Goal: Task Accomplishment & Management: Use online tool/utility

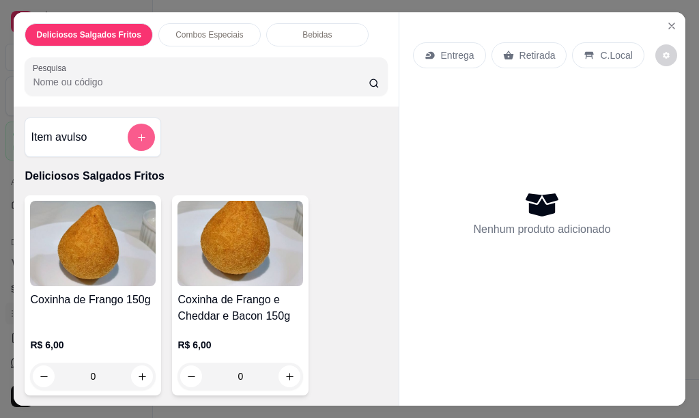
click at [138, 132] on icon "add-separate-item" at bounding box center [141, 137] width 10 height 10
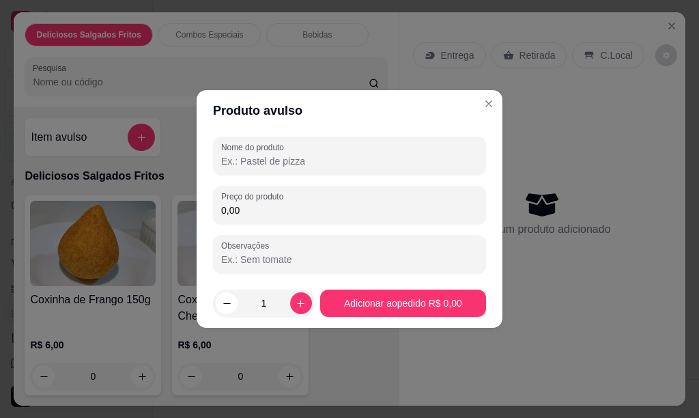
click at [300, 160] on input "Nome do produto" at bounding box center [349, 161] width 257 height 14
type input "b"
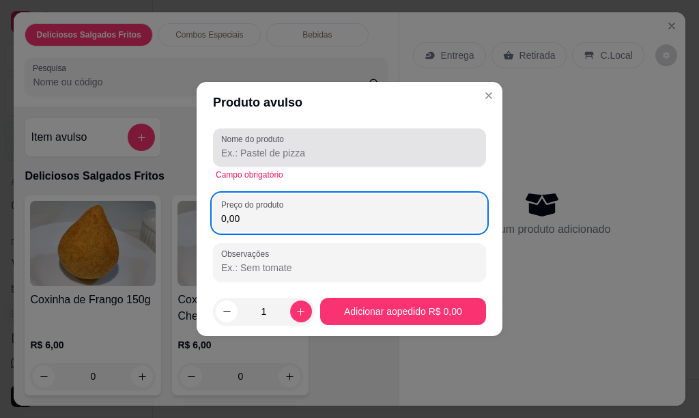
click at [300, 160] on div at bounding box center [349, 147] width 257 height 27
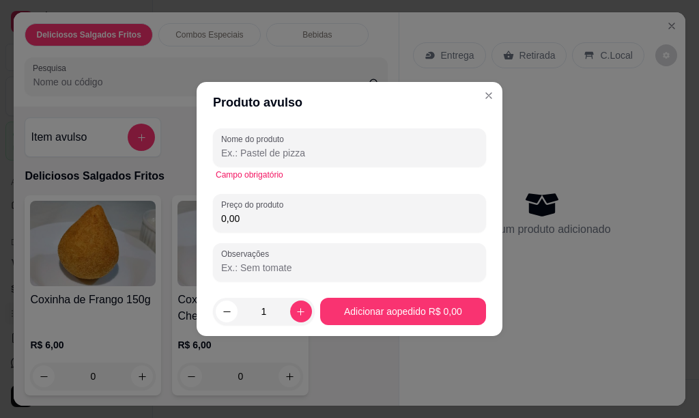
click at [297, 153] on input "Nome do produto" at bounding box center [349, 153] width 257 height 14
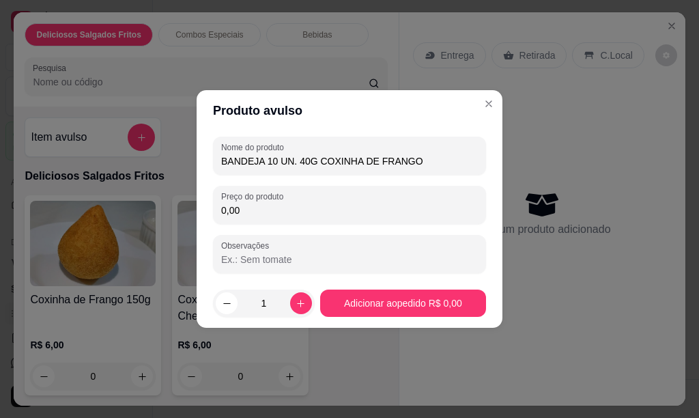
type input "BANDEJA 10 UN. 40G COXINHA DE FRANGO"
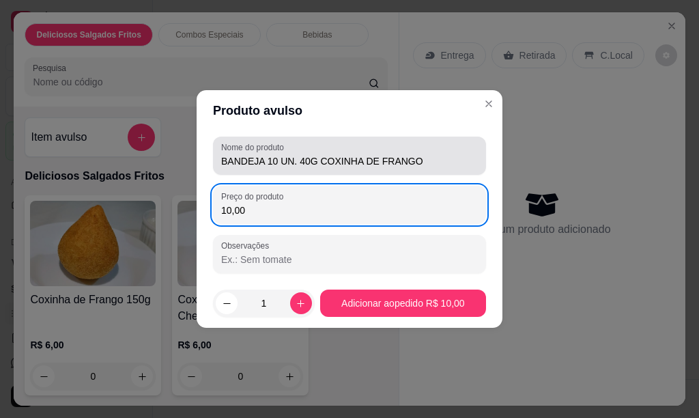
type input "10,00"
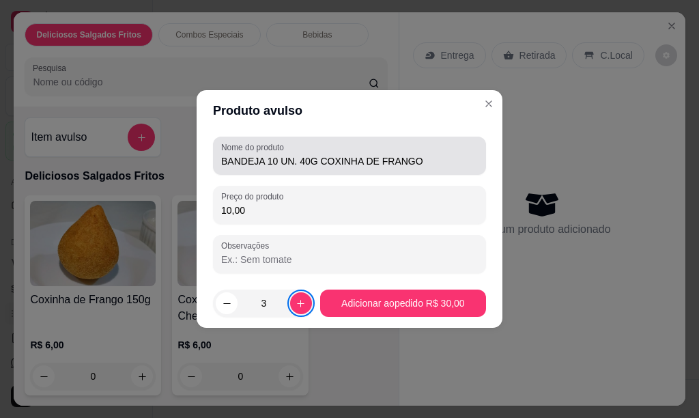
type input "4"
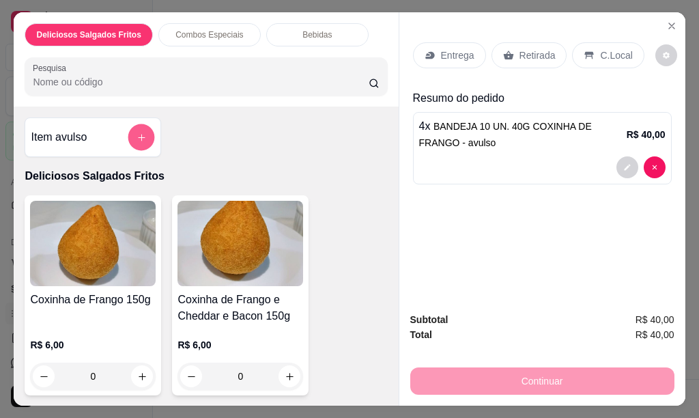
click at [140, 133] on icon "add-separate-item" at bounding box center [141, 137] width 10 height 10
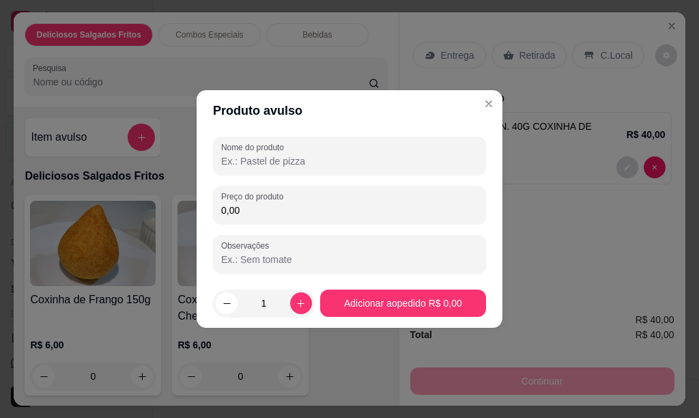
click at [233, 166] on input "Nome do produto" at bounding box center [349, 161] width 257 height 14
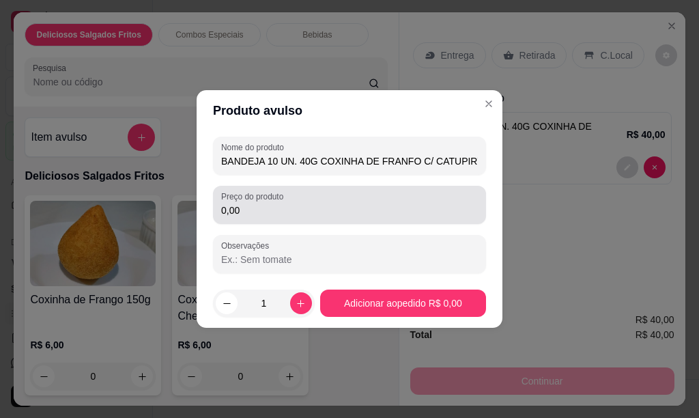
type input "BANDEJA 10 UN. 40G COXINHA DE FRANFO C/ CATUPIRY"
click at [243, 210] on input "0,00" at bounding box center [349, 210] width 257 height 14
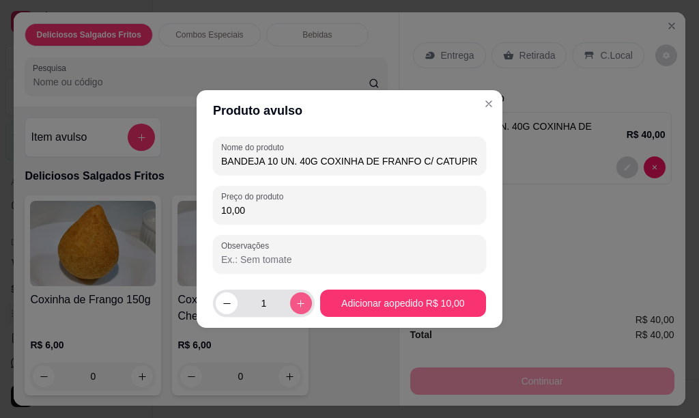
type input "10,00"
click at [296, 308] on icon "increase-product-quantity" at bounding box center [301, 303] width 10 height 10
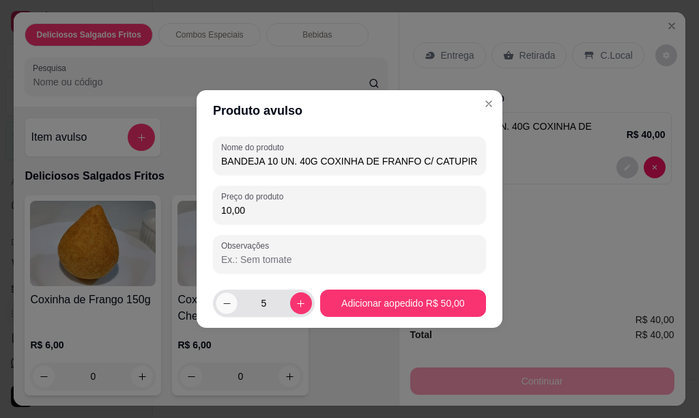
click at [226, 302] on icon "decrease-product-quantity" at bounding box center [227, 303] width 10 height 10
type input "4"
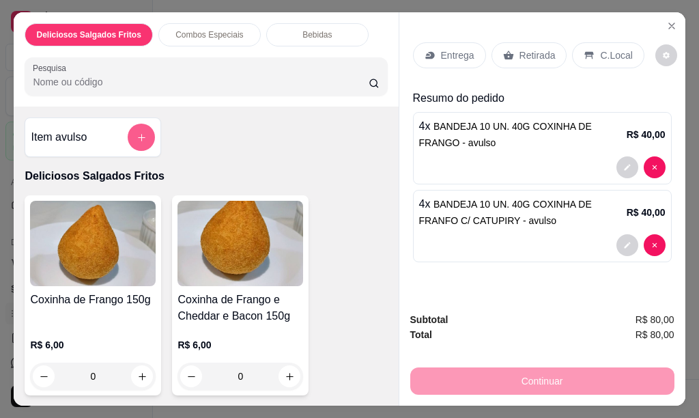
click at [142, 127] on button "add-separate-item" at bounding box center [141, 137] width 27 height 27
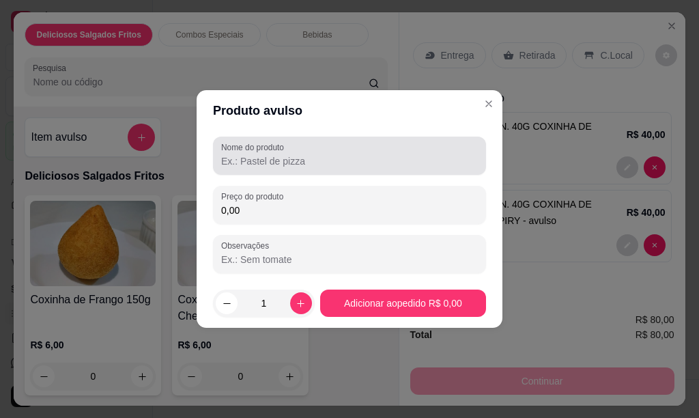
click at [289, 162] on input "Nome do produto" at bounding box center [349, 161] width 257 height 14
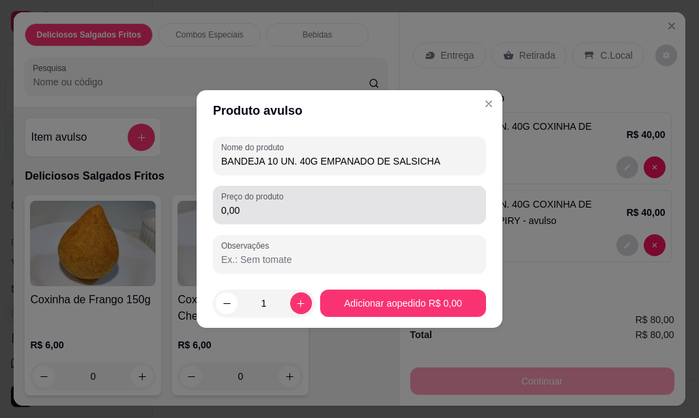
type input "BANDEJA 10 UN. 40G EMPANADO DE SALSICHA"
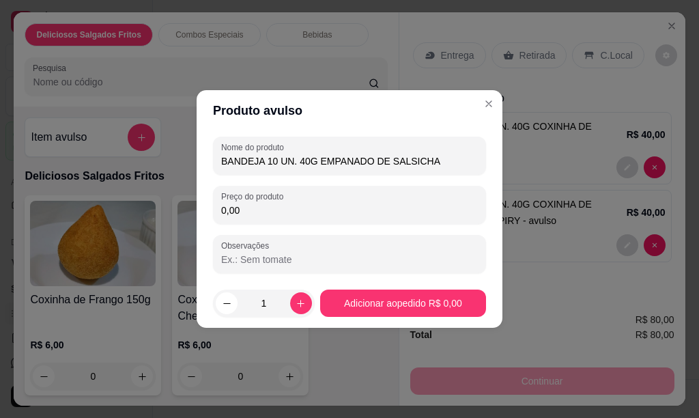
click at [361, 213] on input "0,00" at bounding box center [349, 210] width 257 height 14
type input "10,00"
click at [298, 308] on button "increase-product-quantity" at bounding box center [301, 303] width 22 height 22
type input "2"
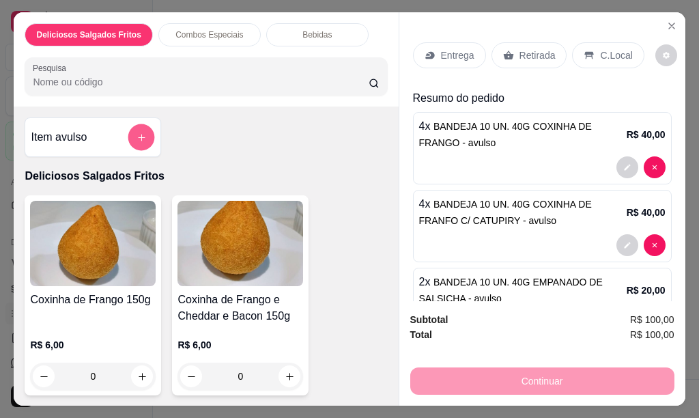
click at [136, 135] on icon "add-separate-item" at bounding box center [141, 137] width 10 height 10
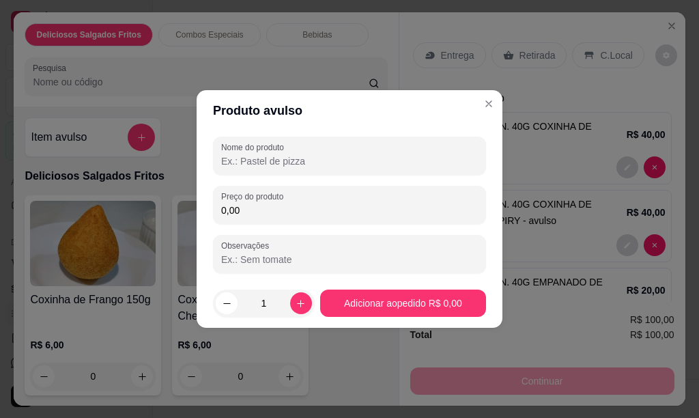
click at [248, 158] on input "Nome do produto" at bounding box center [349, 161] width 257 height 14
type input "BANDEJA 10 UN. 40G CROQUETE"
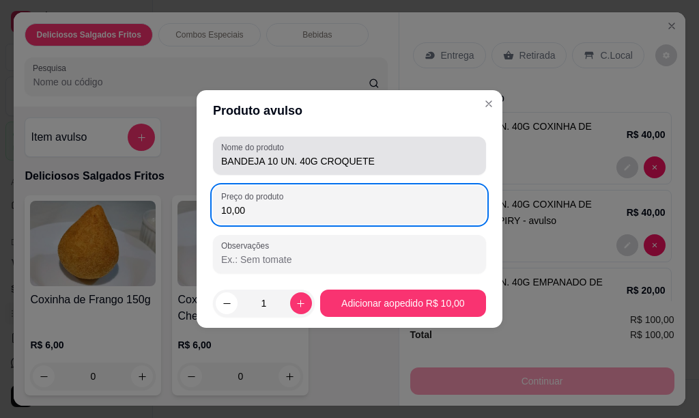
type input "10,00"
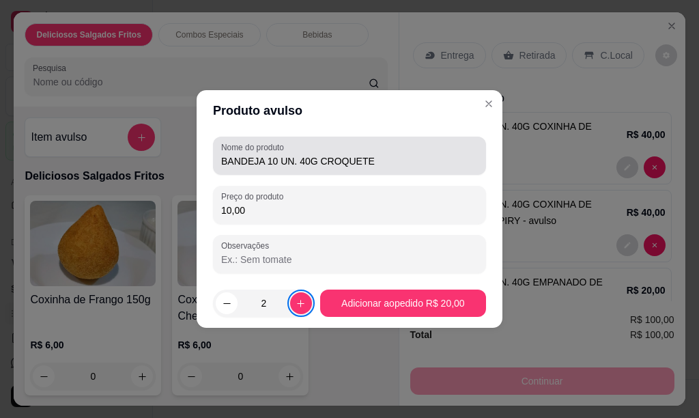
type input "3"
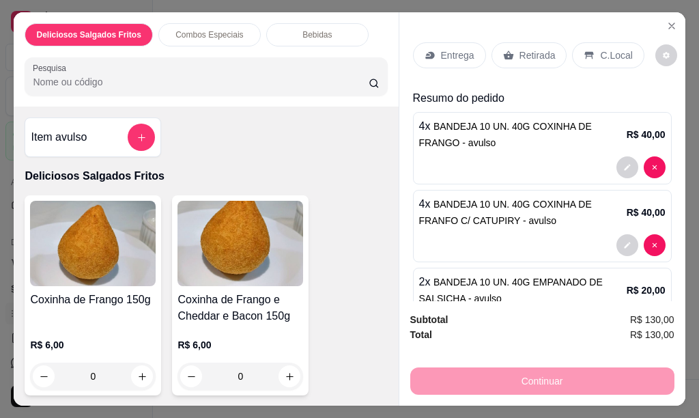
scroll to position [120, 0]
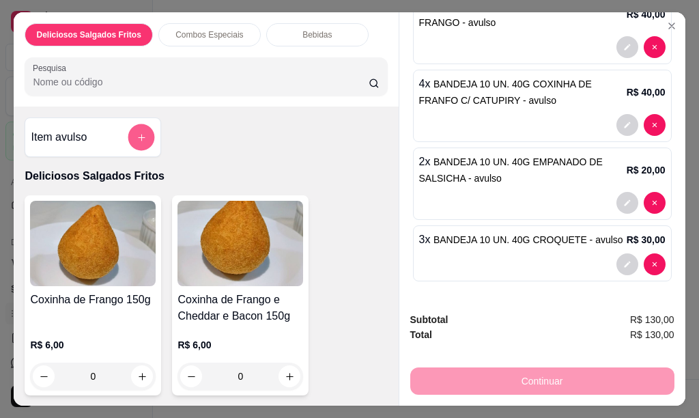
click at [136, 134] on icon "add-separate-item" at bounding box center [141, 137] width 10 height 10
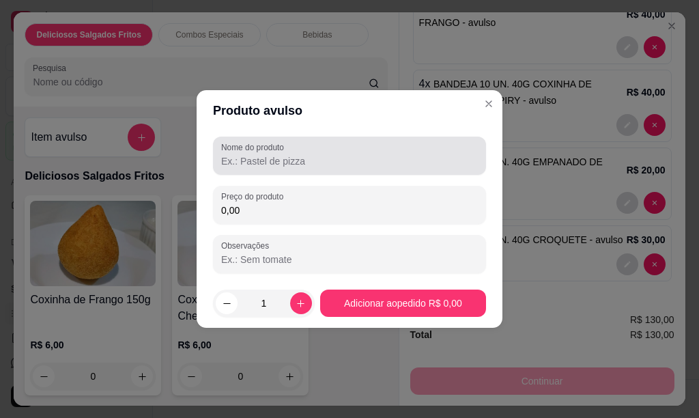
click at [299, 171] on div "Nome do produto" at bounding box center [349, 155] width 273 height 38
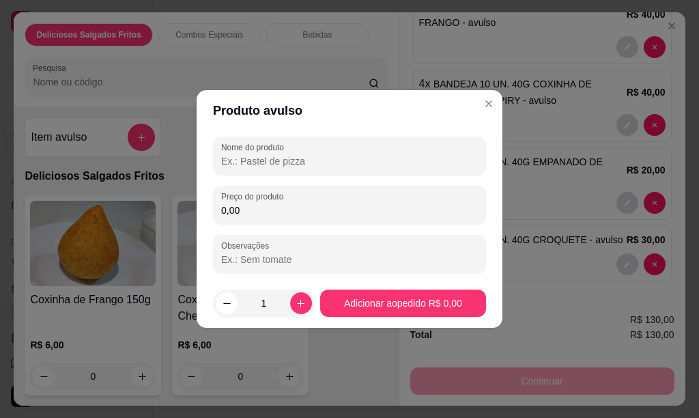
click at [299, 163] on input "Nome do produto" at bounding box center [349, 161] width 257 height 14
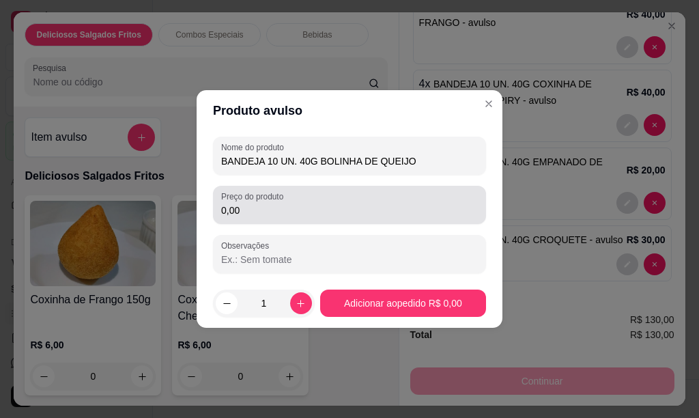
type input "BANDEJA 10 UN. 40G BOLINHA DE QUEIJO"
click at [291, 216] on input "0,00" at bounding box center [349, 210] width 257 height 14
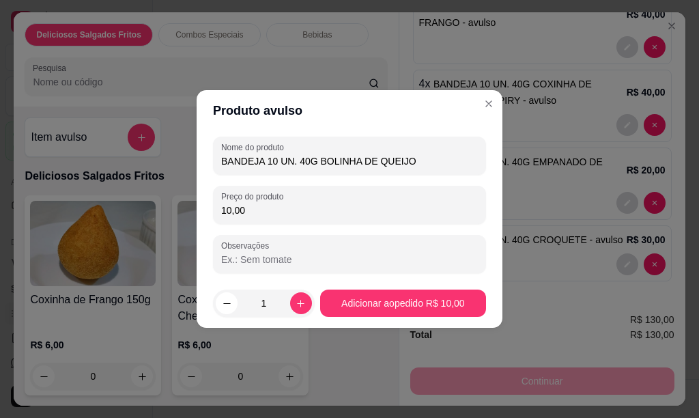
type input "10,00"
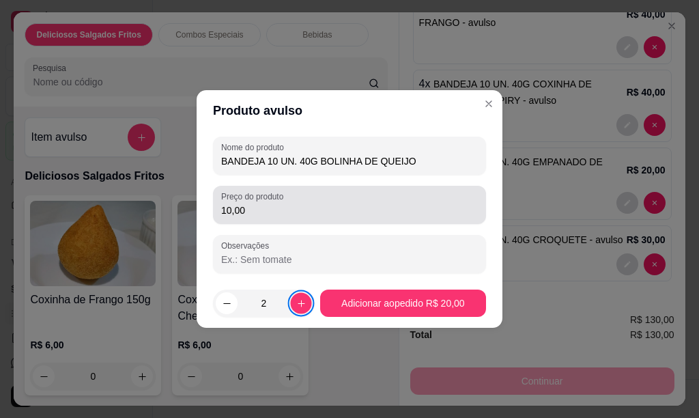
type input "3"
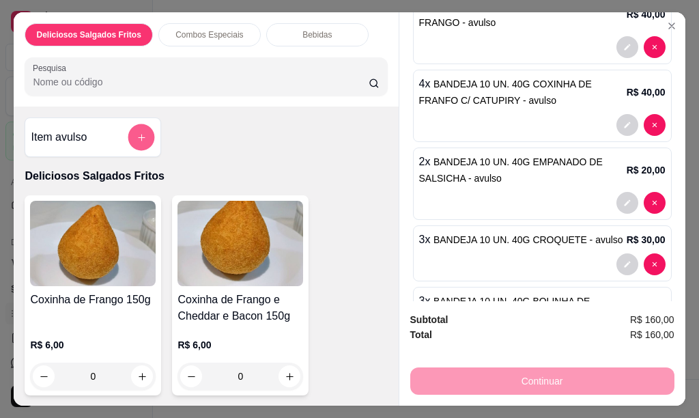
click at [140, 136] on icon "add-separate-item" at bounding box center [141, 137] width 10 height 10
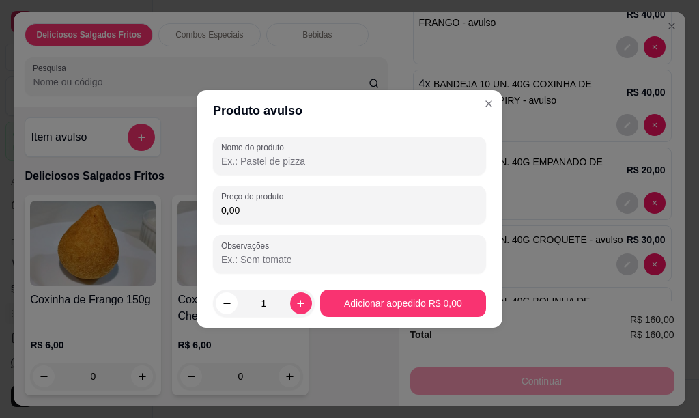
click at [286, 160] on input "Nome do produto" at bounding box center [349, 161] width 257 height 14
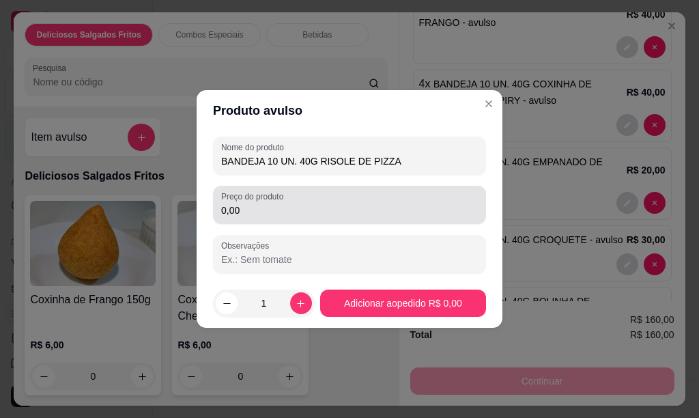
type input "BANDEJA 10 UN. 40G RISOLE DE PIZZA"
click at [293, 212] on input "0,00" at bounding box center [349, 210] width 257 height 14
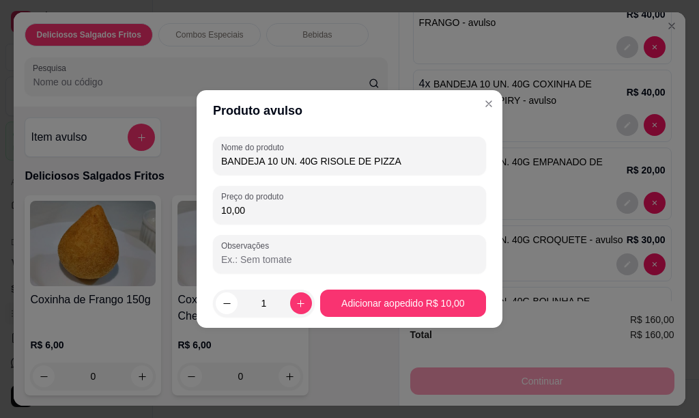
type input "10,00"
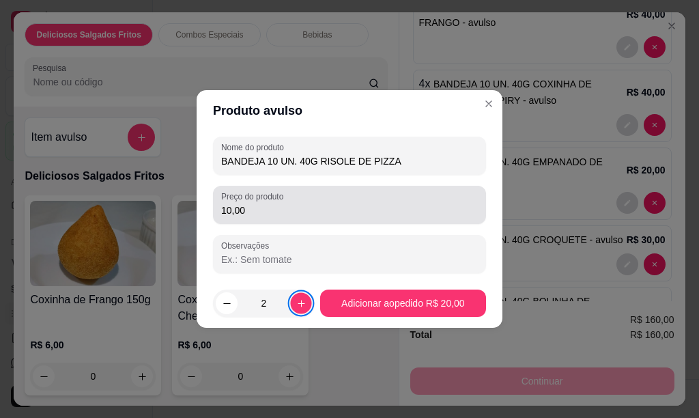
type input "3"
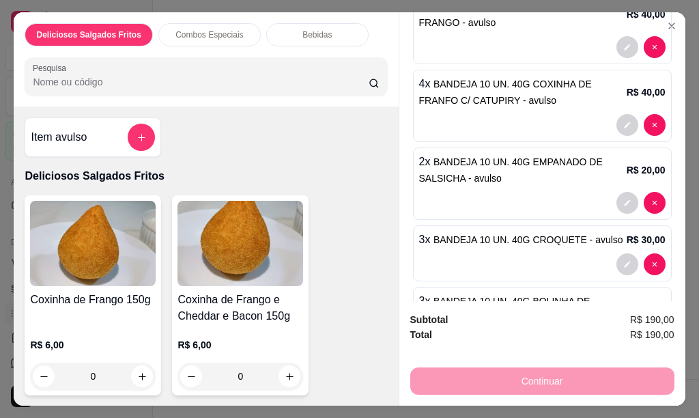
scroll to position [276, 0]
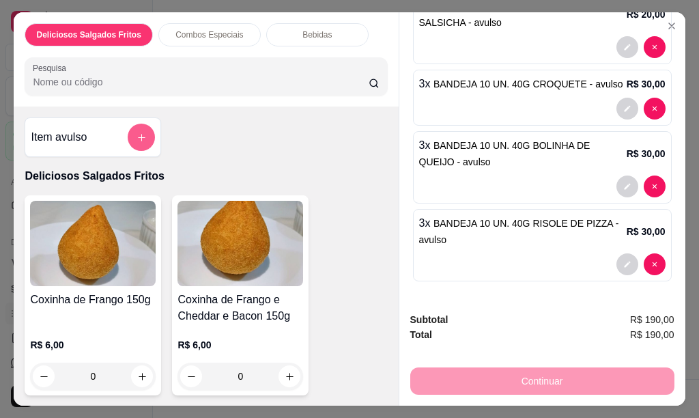
click at [144, 132] on button "add-separate-item" at bounding box center [141, 137] width 27 height 27
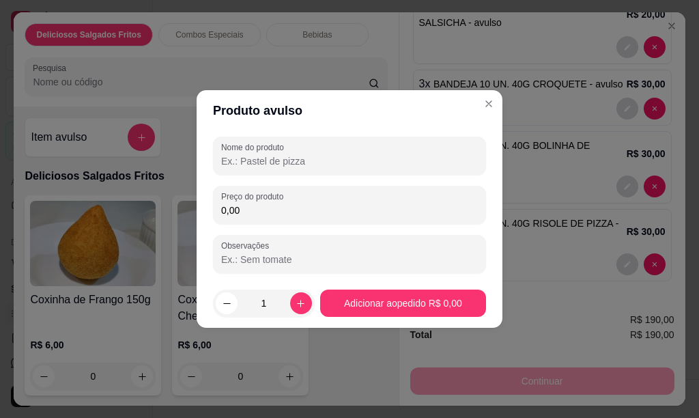
click at [249, 163] on input "Nome do produto" at bounding box center [349, 161] width 257 height 14
type input "BANDEJA 10 UN. 40G KIBE"
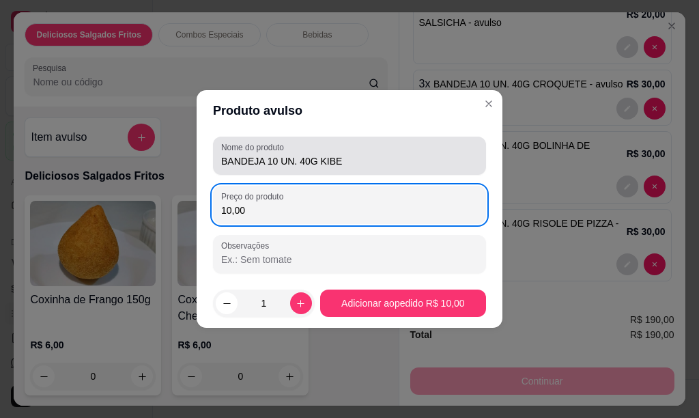
type input "10,00"
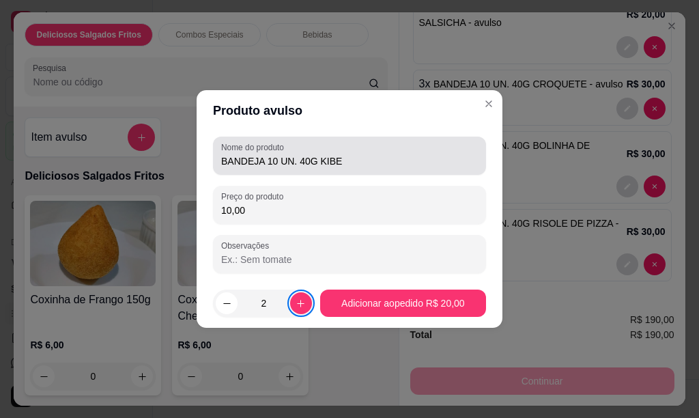
type input "3"
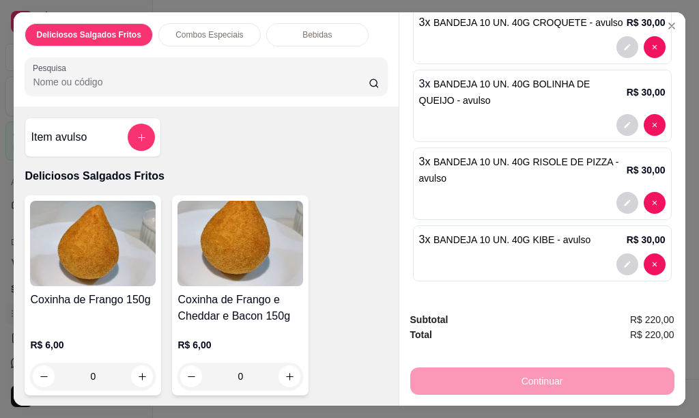
scroll to position [0, 0]
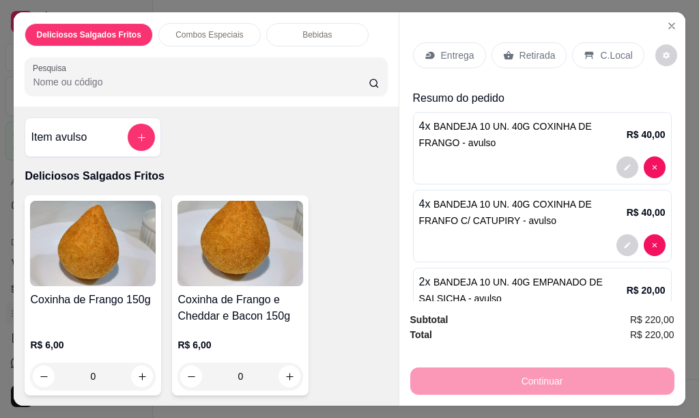
click at [450, 53] on p "Entrega" at bounding box center [457, 55] width 33 height 14
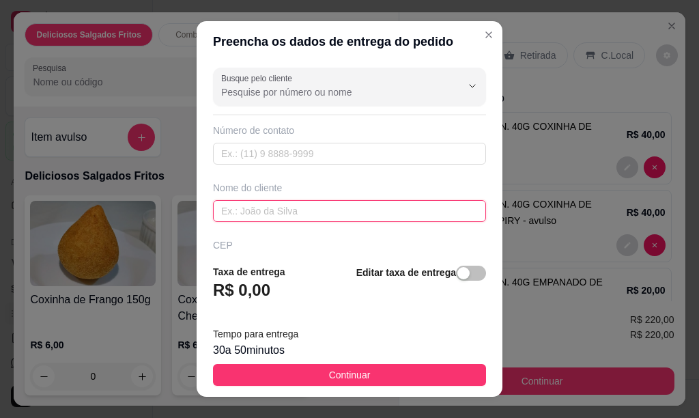
click at [242, 210] on input "text" at bounding box center [349, 211] width 273 height 22
type input "[PERSON_NAME]"
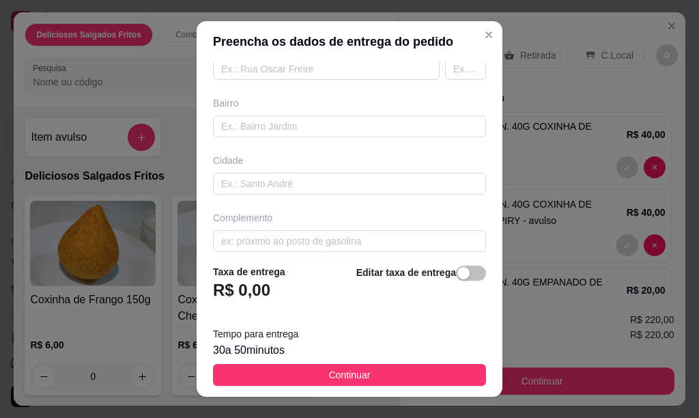
scroll to position [268, 0]
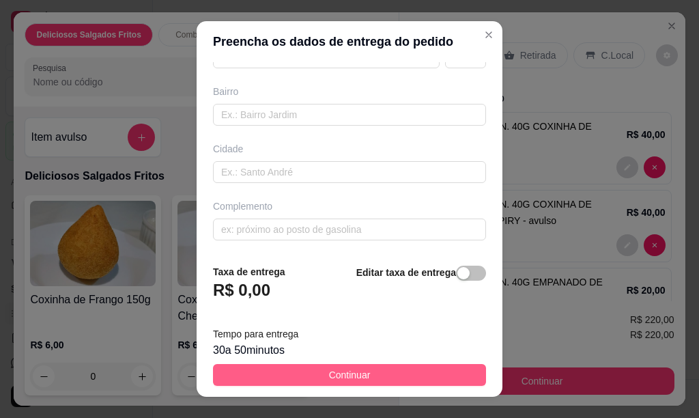
click at [362, 375] on button "Continuar" at bounding box center [349, 375] width 273 height 22
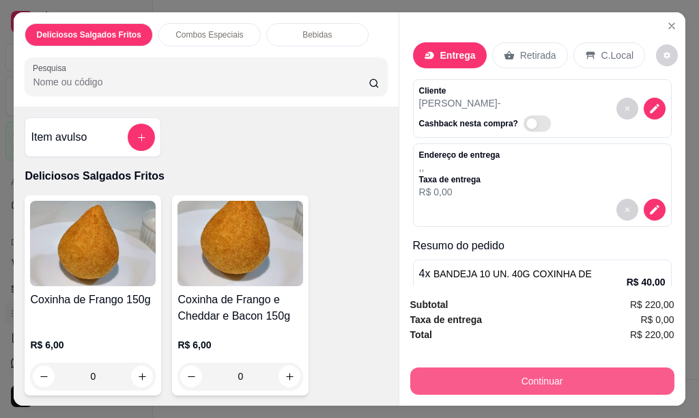
click at [539, 375] on button "Continuar" at bounding box center [542, 380] width 264 height 27
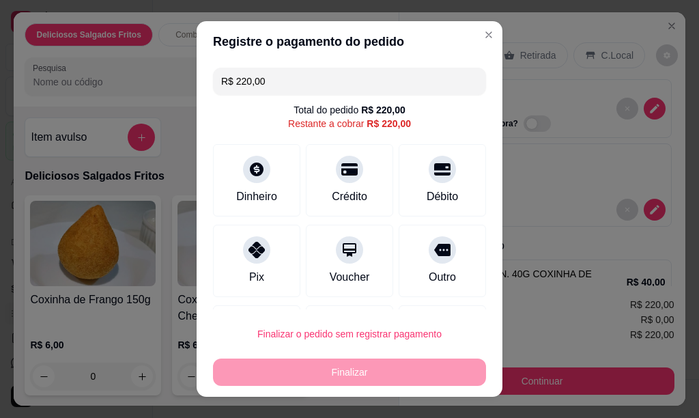
scroll to position [73, 0]
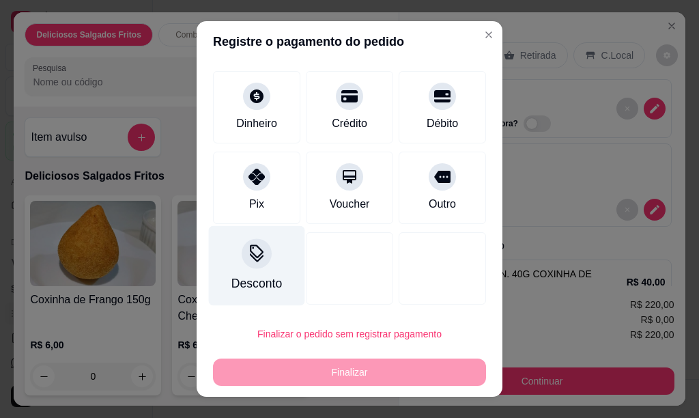
click at [248, 258] on icon at bounding box center [257, 253] width 18 height 18
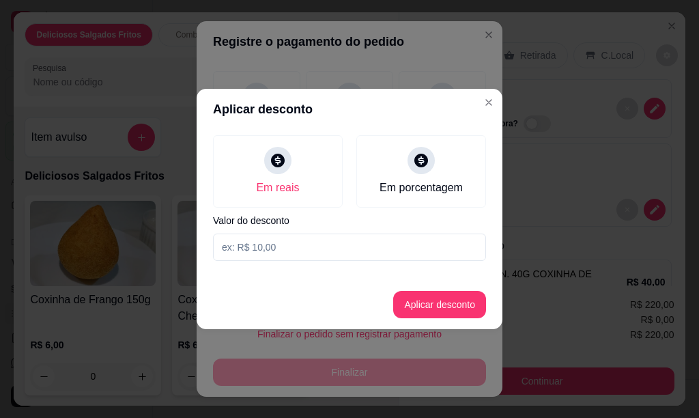
click at [289, 249] on input at bounding box center [349, 246] width 273 height 27
type input "8,00"
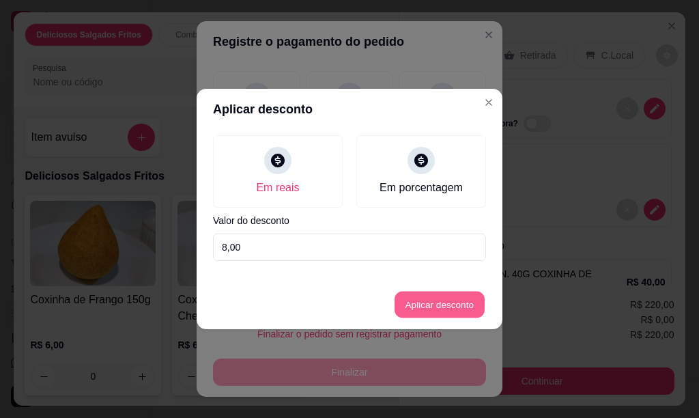
click at [458, 306] on button "Aplicar desconto" at bounding box center [439, 304] width 89 height 27
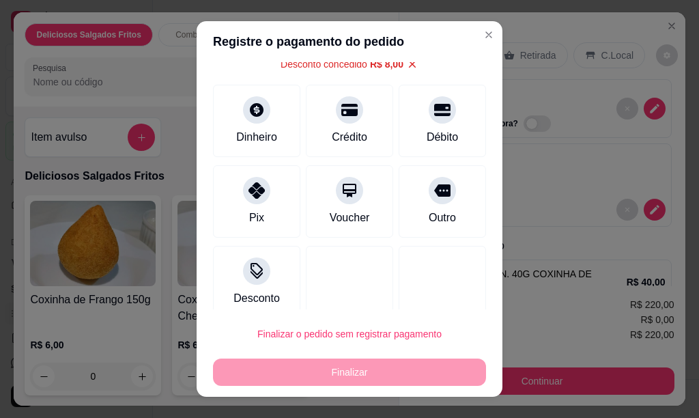
scroll to position [87, 0]
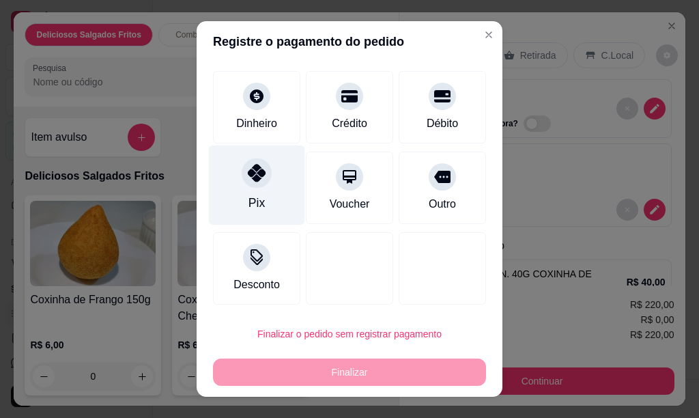
click at [248, 175] on icon at bounding box center [257, 173] width 18 height 18
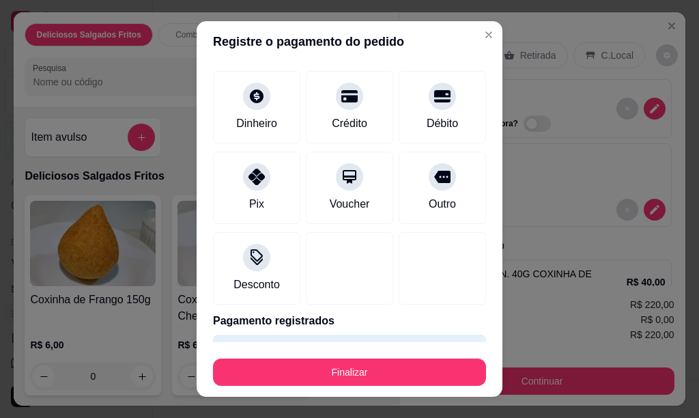
scroll to position [111, 0]
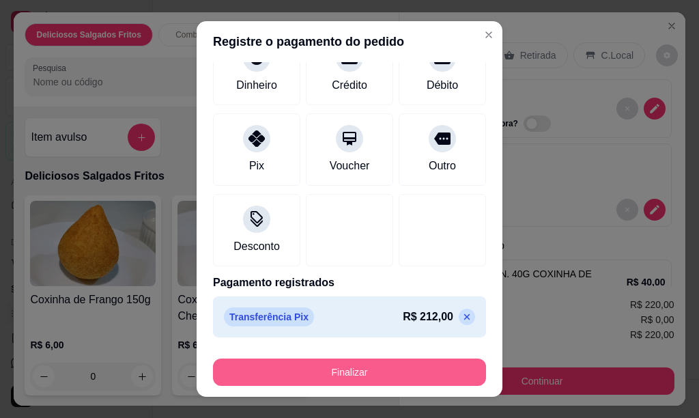
click at [349, 373] on button "Finalizar" at bounding box center [349, 371] width 273 height 27
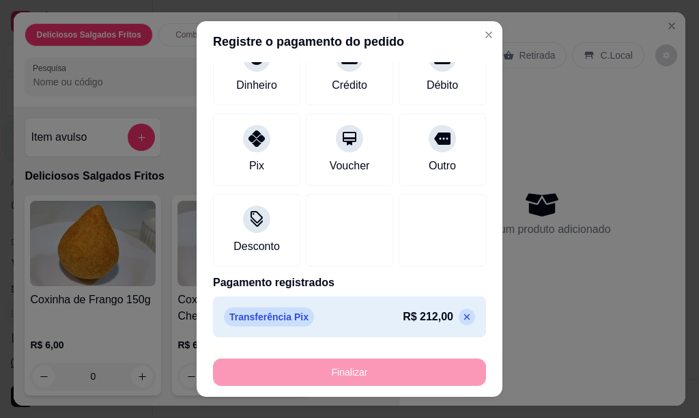
type input "-R$ 220,00"
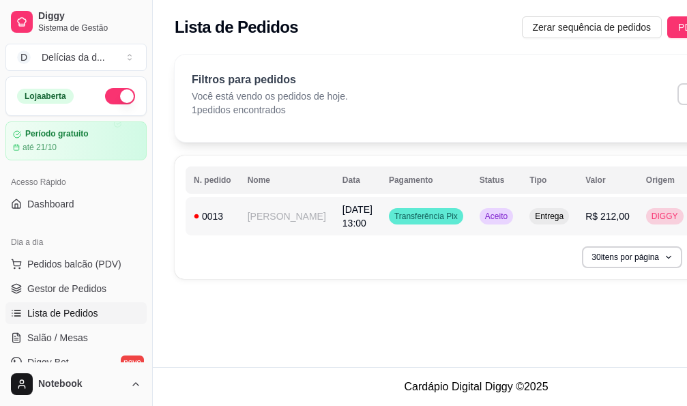
click at [268, 217] on td "[PERSON_NAME]" at bounding box center [287, 216] width 95 height 38
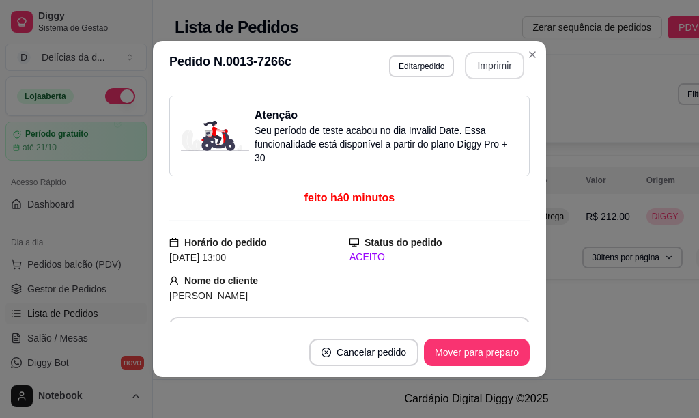
click at [487, 59] on button "Imprimir" at bounding box center [494, 65] width 59 height 27
click at [502, 68] on button "Imprimir" at bounding box center [494, 65] width 59 height 27
